Goal: Transaction & Acquisition: Purchase product/service

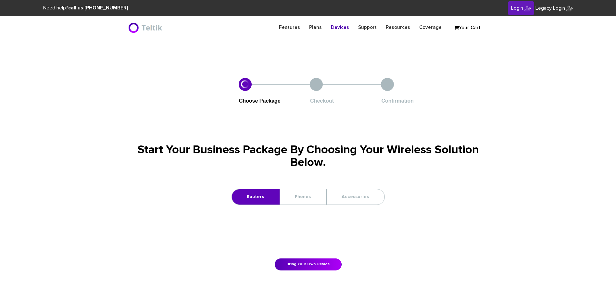
click at [467, 29] on link "Your Cart" at bounding box center [467, 28] width 32 height 10
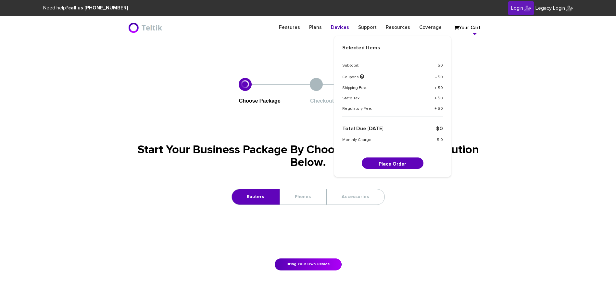
click at [497, 121] on section "Choose Package Checkout Confirmation Start Your Business Package By Choosing Yo…" at bounding box center [308, 174] width 616 height 225
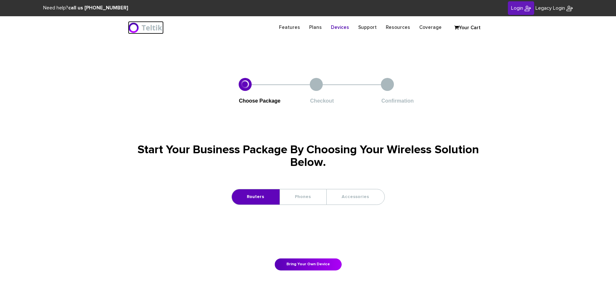
click at [149, 31] on img at bounding box center [146, 27] width 36 height 13
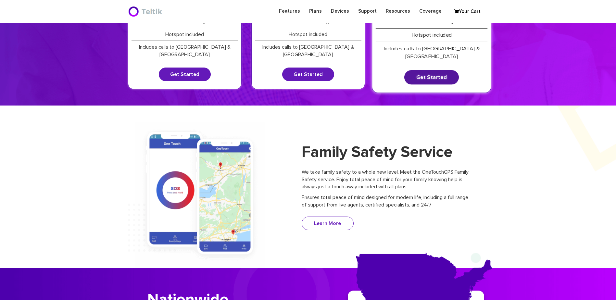
scroll to position [32, 0]
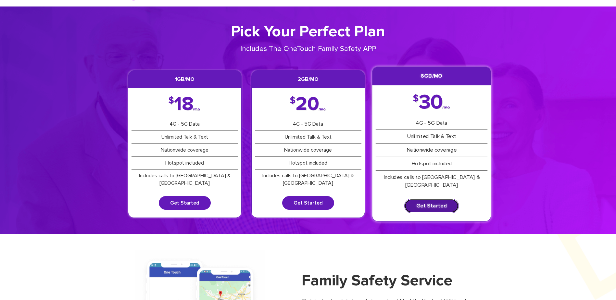
click at [431, 199] on link "Get Started" at bounding box center [431, 206] width 55 height 14
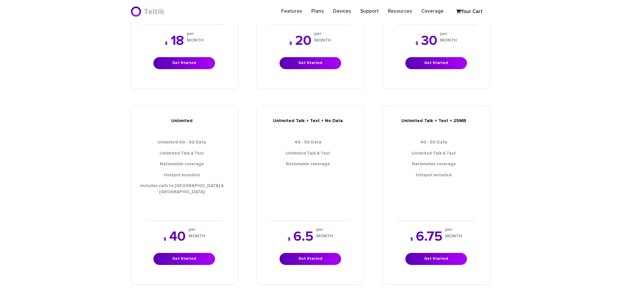
scroll to position [292, 0]
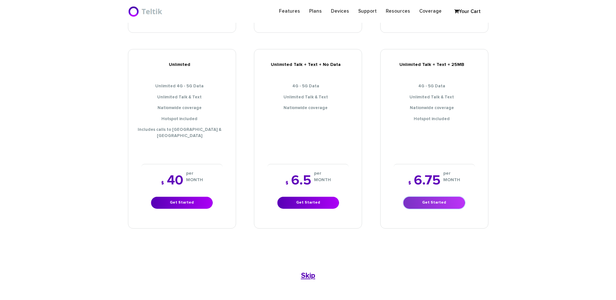
click at [426, 197] on link "Get Started" at bounding box center [434, 203] width 62 height 12
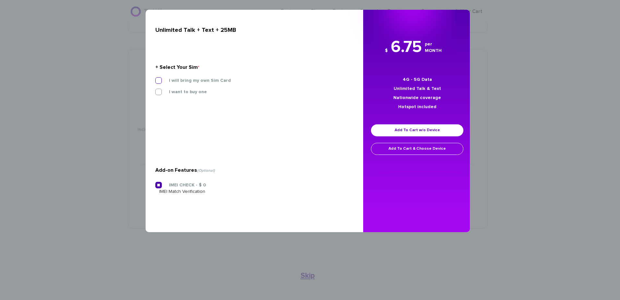
click at [167, 82] on label "I will bring my own Sim Card" at bounding box center [195, 81] width 72 height 6
click at [155, 79] on input "I will bring my own Sim Card" at bounding box center [155, 79] width 0 height 0
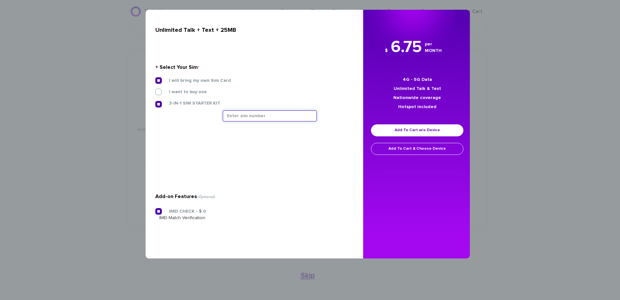
click at [230, 114] on input "text" at bounding box center [270, 115] width 94 height 11
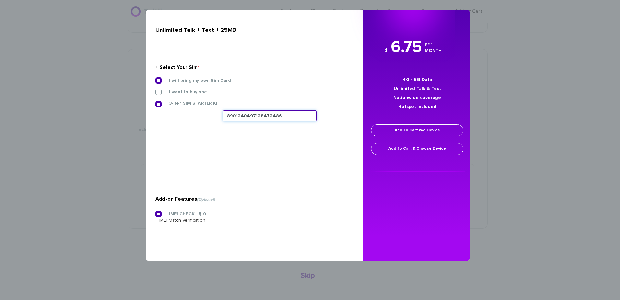
type input "8901240497128472486"
click at [405, 133] on link "Add To Cart w/o Device" at bounding box center [417, 130] width 92 height 12
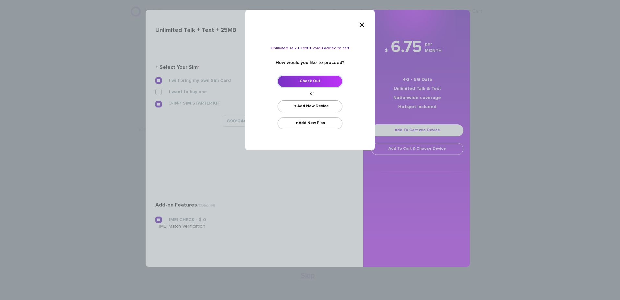
click at [316, 81] on link "Check Out" at bounding box center [310, 81] width 65 height 12
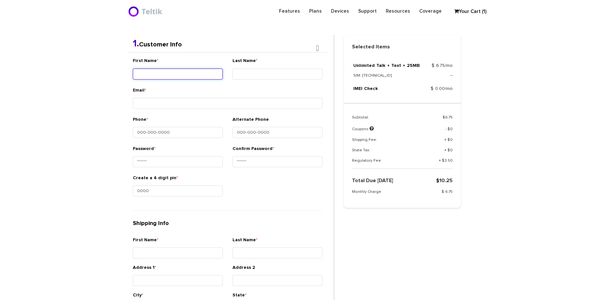
click at [203, 81] on div "First Name *" at bounding box center [178, 69] width 90 height 24
click at [206, 70] on input "First Name *" at bounding box center [178, 72] width 90 height 11
type input "Ner - Donny"
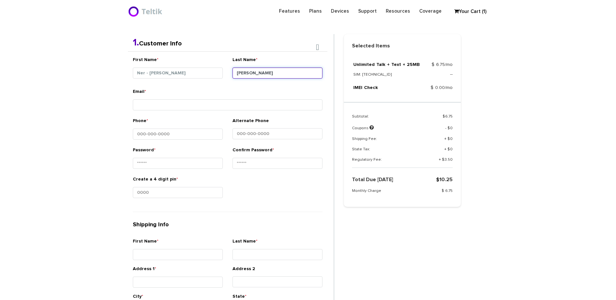
type input "Goldstein"
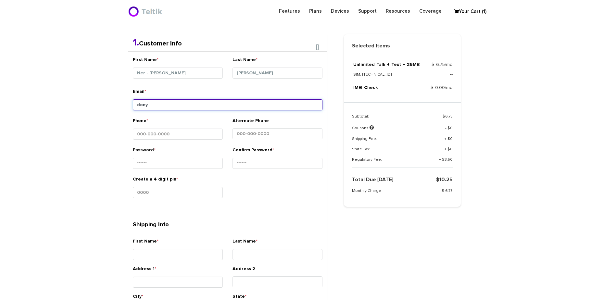
type input "dony"
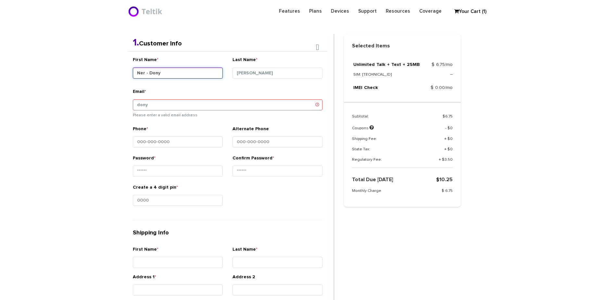
type input "Ner - Dony"
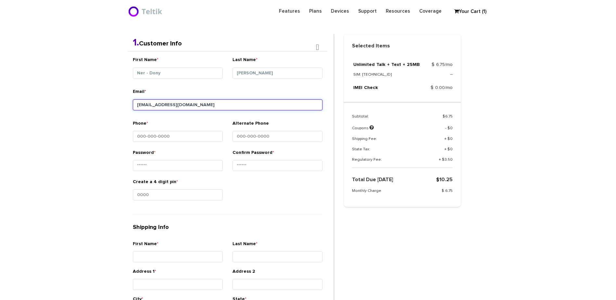
type input "donigoldstein@gmail.com"
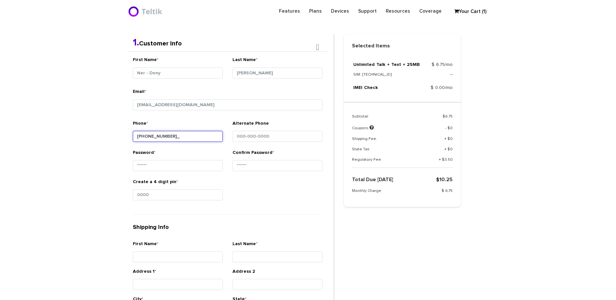
type input "917-602-2086"
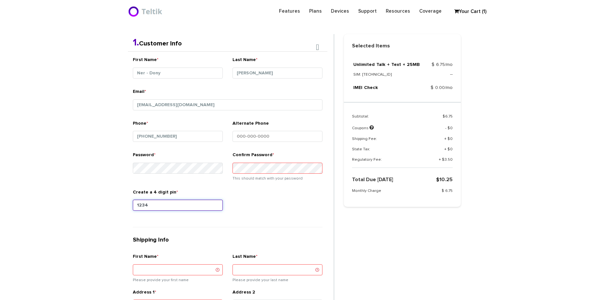
type input "1234"
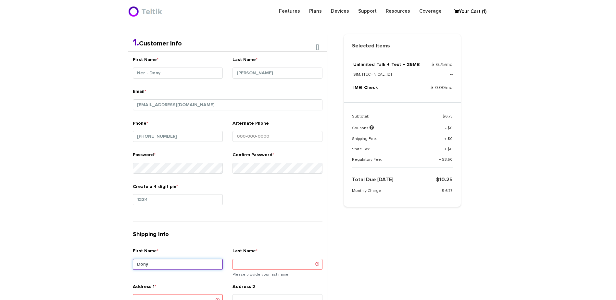
type input "Dony"
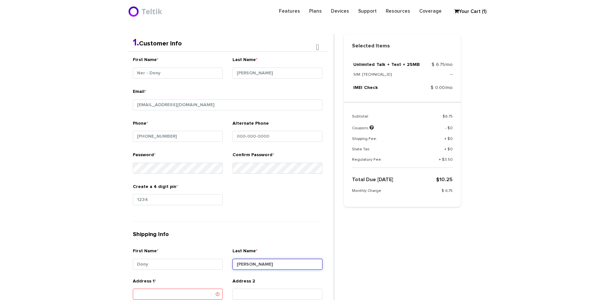
type input "Goldstein"
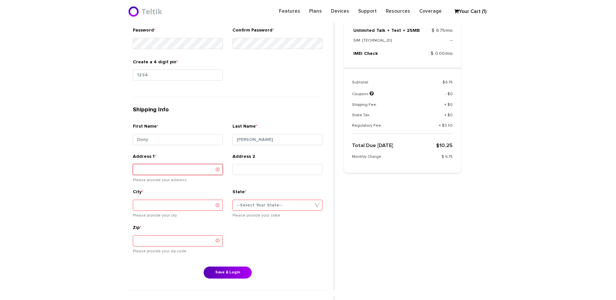
scroll to position [267, 0]
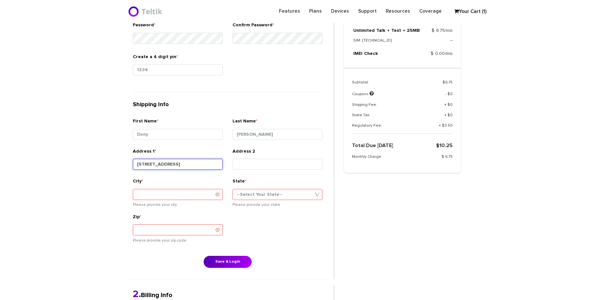
type input "3317 Olympia Ave"
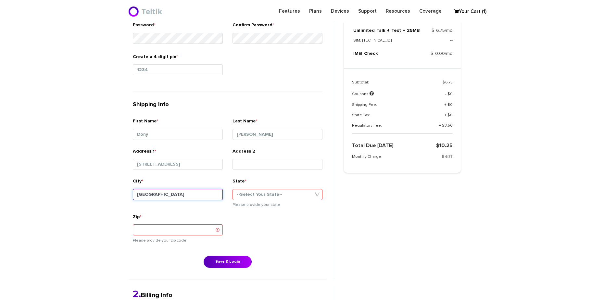
type input "Baltimore"
select select "MD"
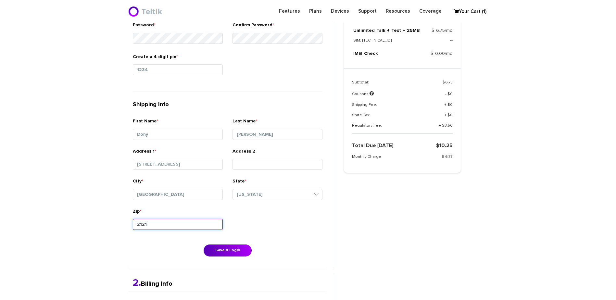
type input "21215"
click at [241, 246] on button "Save & Login" at bounding box center [227, 250] width 48 height 12
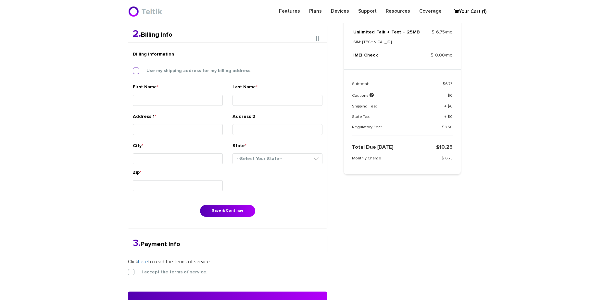
click at [166, 71] on label "Use my shipping address for my billing address" at bounding box center [194, 71] width 114 height 6
click at [133, 69] on input "Use my shipping address for my billing address" at bounding box center [133, 69] width 0 height 0
type input "Dony"
type input "[PERSON_NAME]"
type input "[STREET_ADDRESS]"
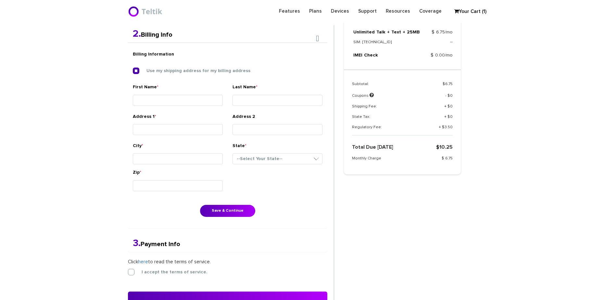
type input "[GEOGRAPHIC_DATA]"
select select "MD"
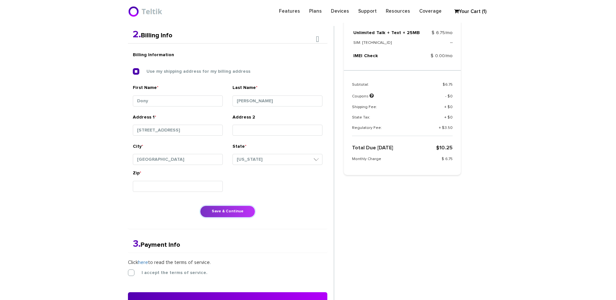
click at [221, 214] on button "Save & Continue" at bounding box center [227, 211] width 55 height 12
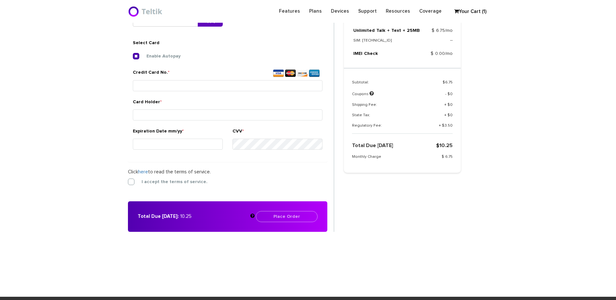
scroll to position [243, 0]
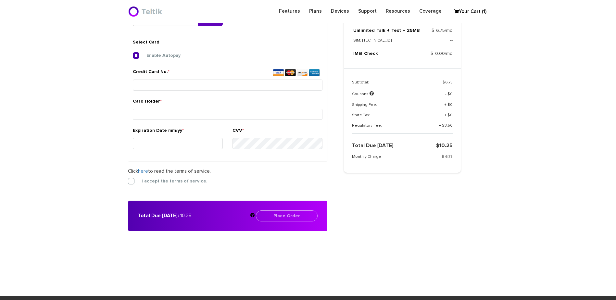
click at [504, 154] on section "Choose Package Checkout Confirmation You are almost done! Please select/add you…" at bounding box center [308, 29] width 616 height 467
click at [211, 79] on div "Credit Card No. *" at bounding box center [228, 80] width 190 height 24
click at [212, 82] on input "Credit Card No. *" at bounding box center [228, 85] width 190 height 11
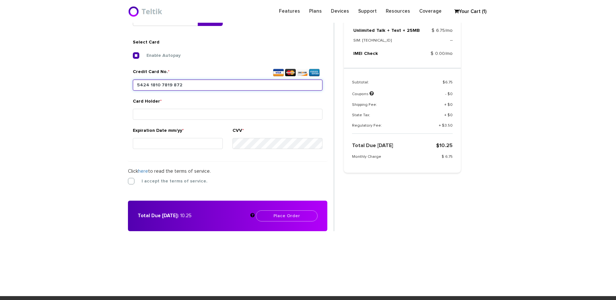
type input "5424 1810 7819 8723"
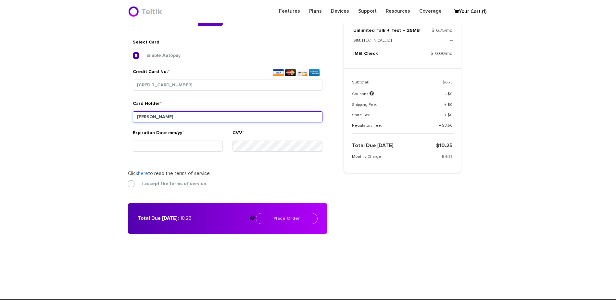
type input "Jaden Goldstein"
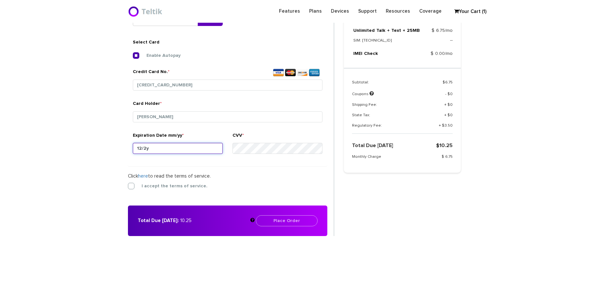
type input "12/26"
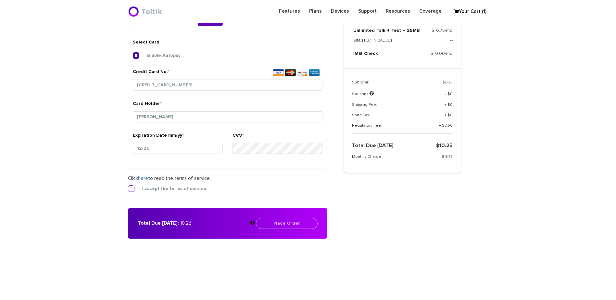
click at [161, 186] on label "I accept the terms of service." at bounding box center [170, 189] width 76 height 6
click at [128, 187] on input "I accept the terms of service." at bounding box center [128, 187] width 0 height 0
click at [294, 225] on button "Place Order" at bounding box center [287, 223] width 62 height 11
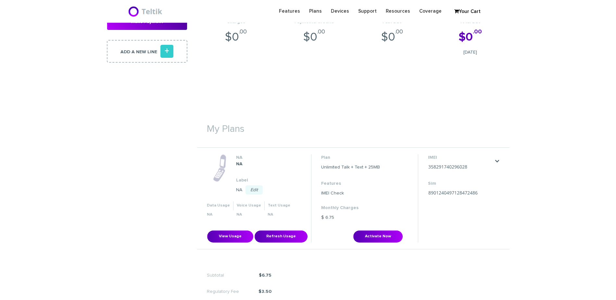
scroll to position [162, 0]
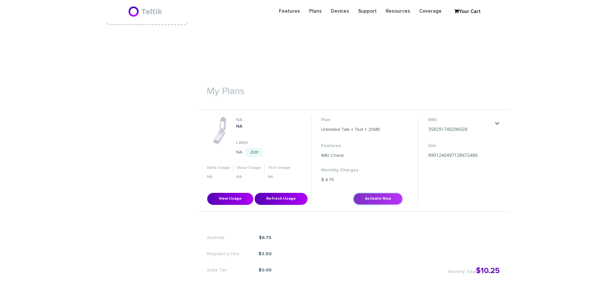
click at [377, 197] on button "Activate Now" at bounding box center [377, 199] width 49 height 12
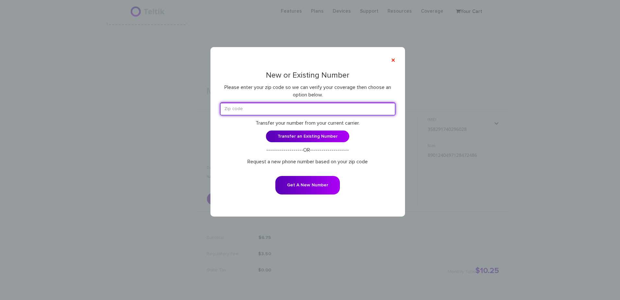
click at [298, 115] on input "text" at bounding box center [307, 109] width 175 height 13
type input "21215"
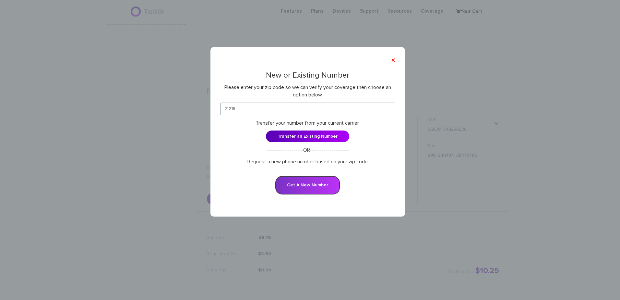
click at [306, 188] on button "Get A New Number" at bounding box center [307, 185] width 65 height 18
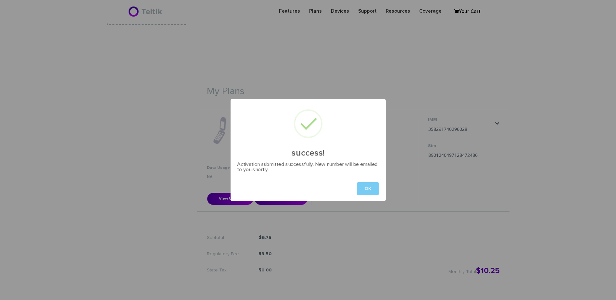
click at [367, 193] on button "OK" at bounding box center [368, 188] width 22 height 13
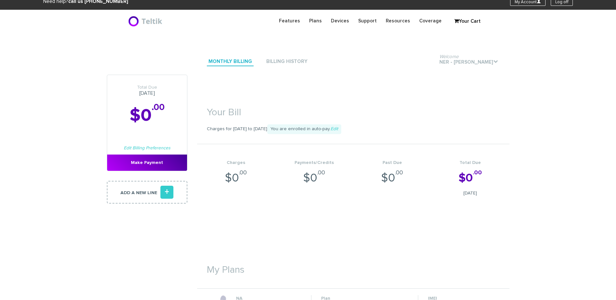
scroll to position [0, 0]
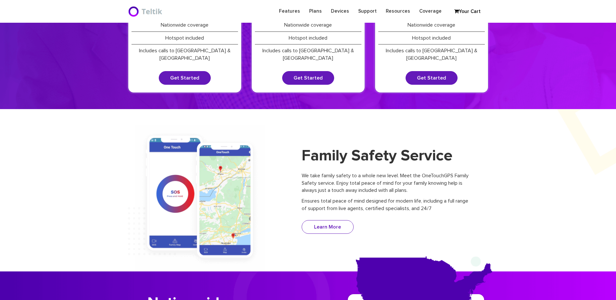
scroll to position [97, 0]
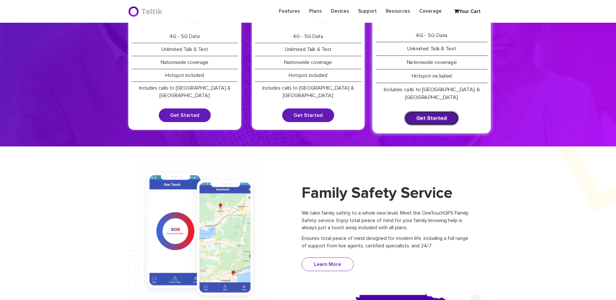
click at [437, 111] on link "Get Started" at bounding box center [431, 118] width 55 height 14
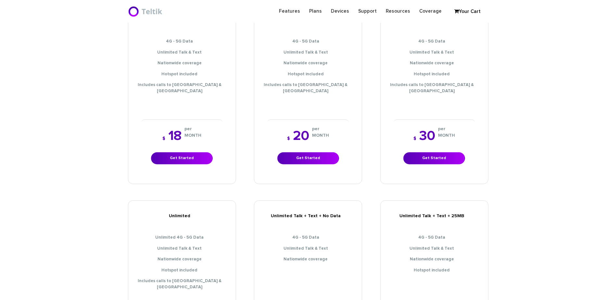
scroll to position [195, 0]
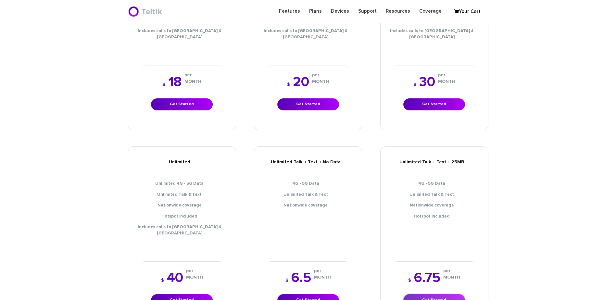
click at [434, 294] on link "Get Started" at bounding box center [434, 300] width 62 height 12
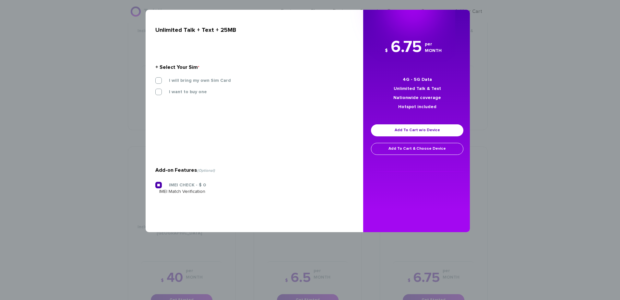
click at [196, 80] on label "I will bring my own Sim Card" at bounding box center [195, 81] width 72 height 6
click at [155, 79] on input "I will bring my own Sim Card" at bounding box center [155, 79] width 0 height 0
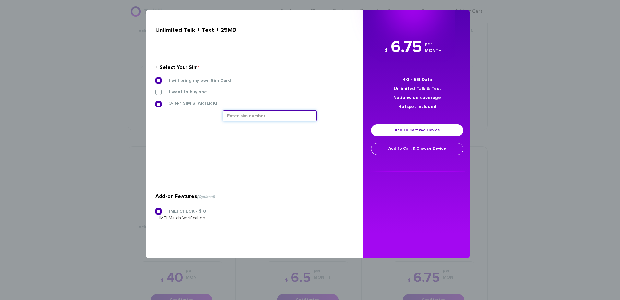
click at [262, 118] on input "text" at bounding box center [270, 115] width 94 height 11
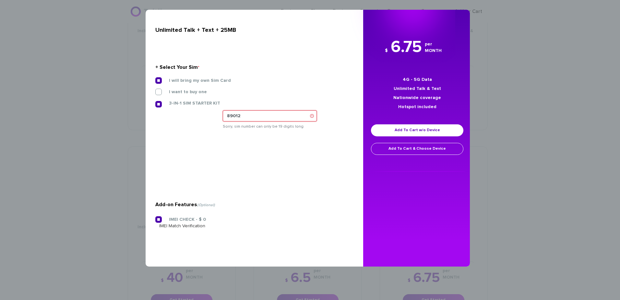
type input "89012"
click at [92, 137] on div "× Unlimited Talk + Text + 25MB + Select Your Sim * I will bring my own Sim Card…" at bounding box center [310, 150] width 620 height 300
